Goal: Information Seeking & Learning: Learn about a topic

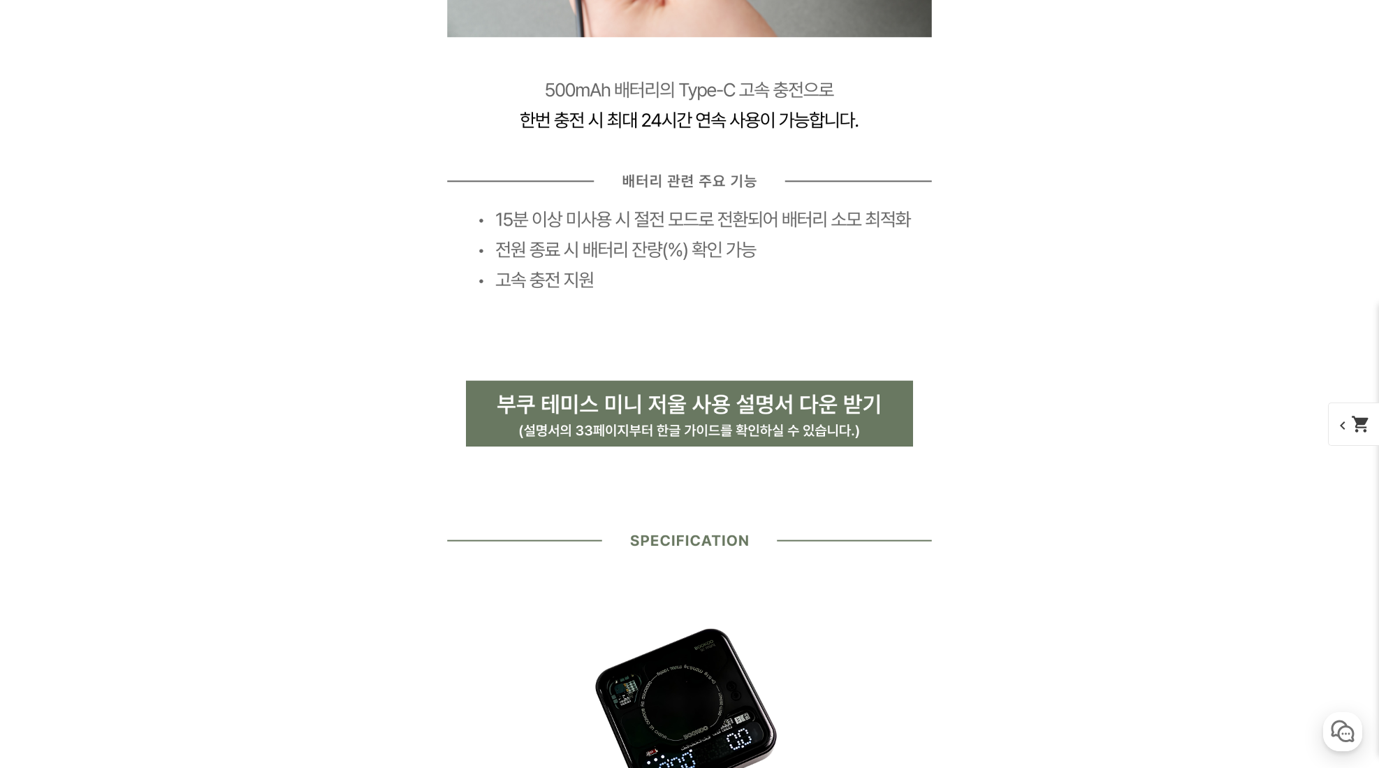
scroll to position [9411, 0]
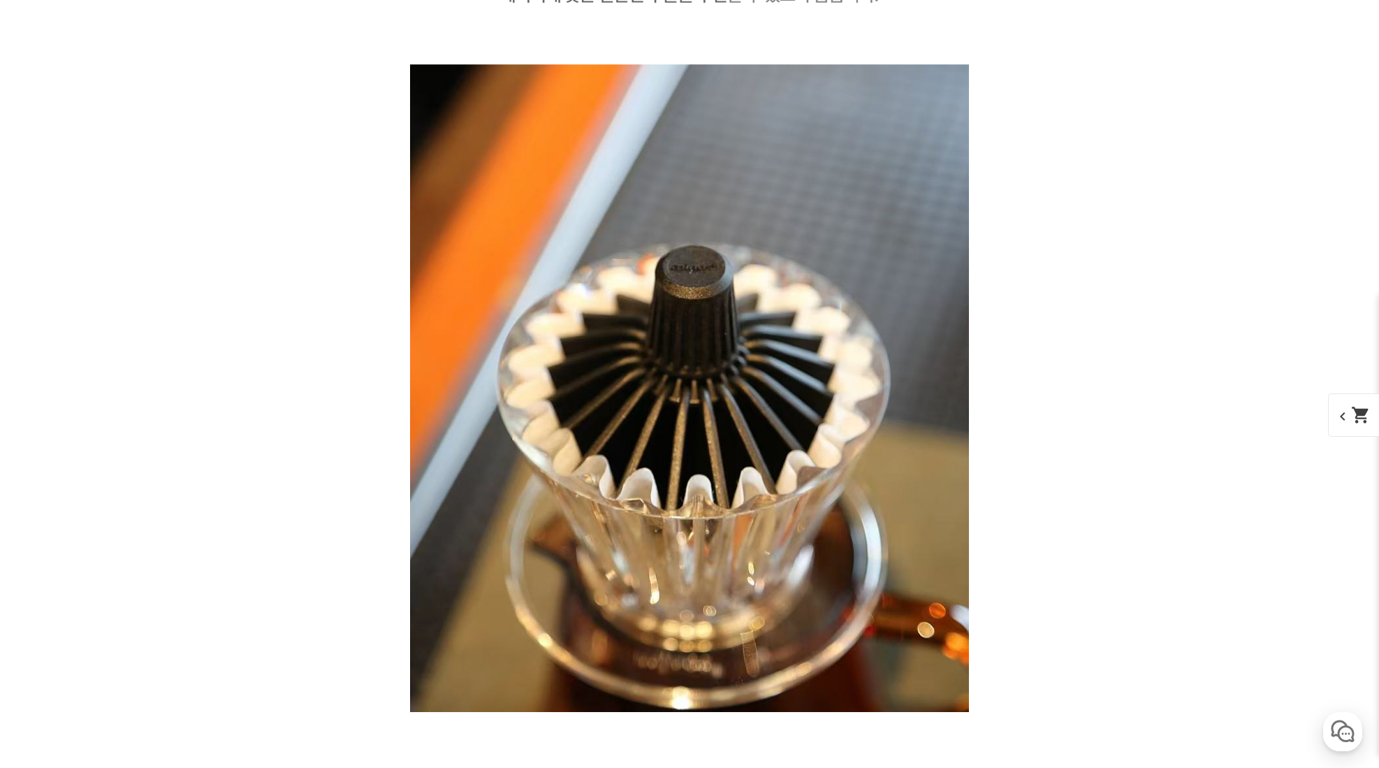
scroll to position [4062, 0]
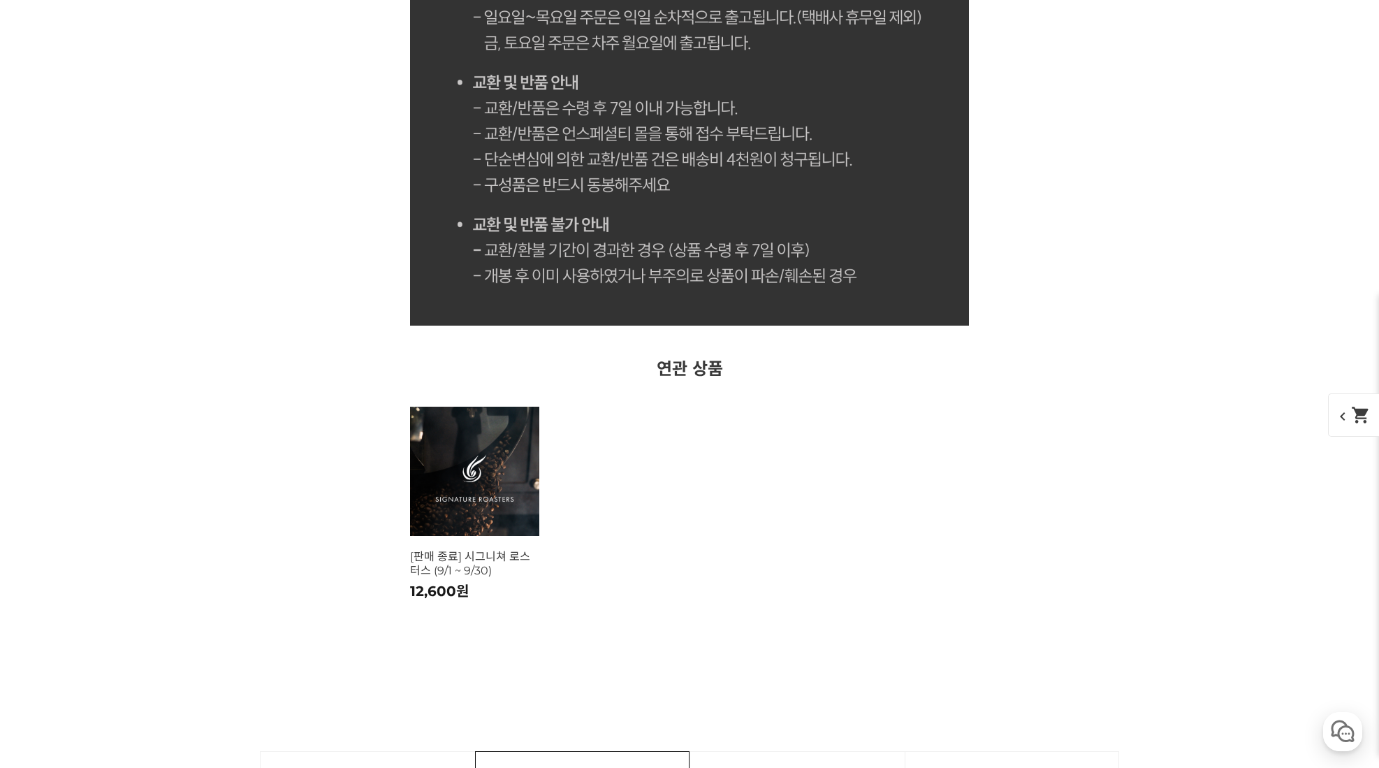
scroll to position [7747, 0]
